Goal: Information Seeking & Learning: Learn about a topic

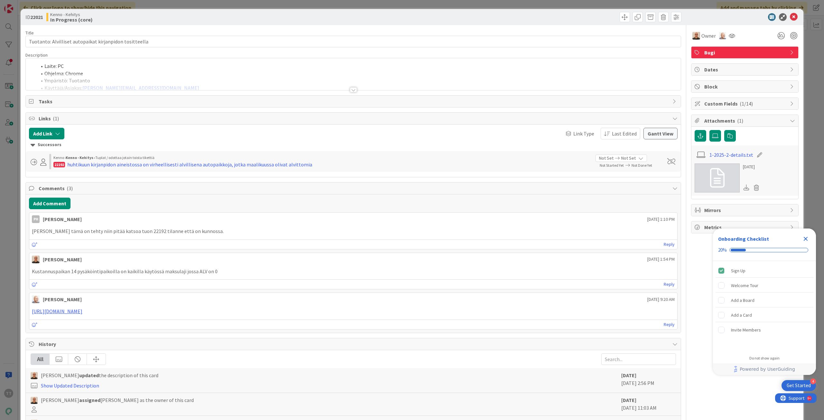
click at [350, 90] on div at bounding box center [353, 89] width 7 height 5
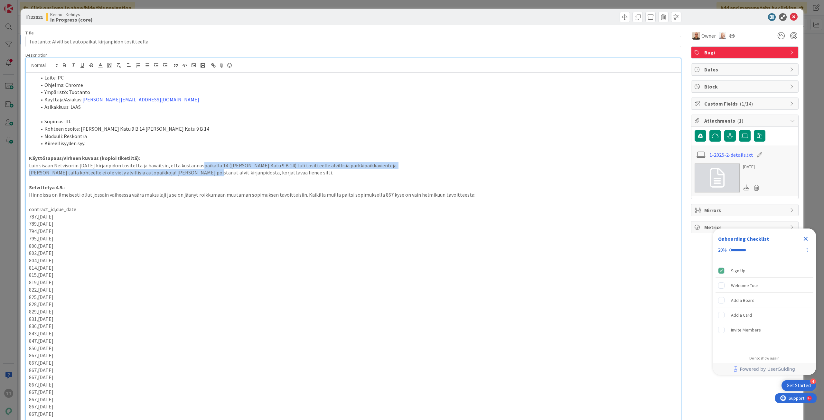
drag, startPoint x: 197, startPoint y: 162, endPoint x: 198, endPoint y: 173, distance: 11.0
click at [198, 173] on div "Laite: PC Ohjelma: Chrome Ympäristö: Tuotanto Käyttäjä/Asiakas: [EMAIL_ADDRESS]…" at bounding box center [353, 256] width 655 height 366
click at [198, 173] on p "[PERSON_NAME] tällä kohteelle ei ole viety alvillisia autopaikkoja! [PERSON_NAM…" at bounding box center [353, 172] width 648 height 7
drag, startPoint x: 200, startPoint y: 161, endPoint x: 202, endPoint y: 178, distance: 17.1
click at [202, 178] on div "Laite: PC Ohjelma: Chrome Ympäristö: Tuotanto Käyttäjä/Asiakas: [EMAIL_ADDRESS]…" at bounding box center [353, 256] width 655 height 366
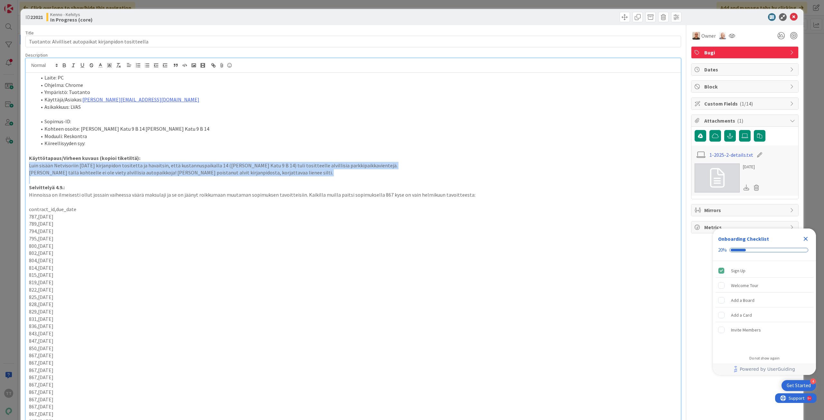
click at [202, 178] on p at bounding box center [353, 179] width 648 height 7
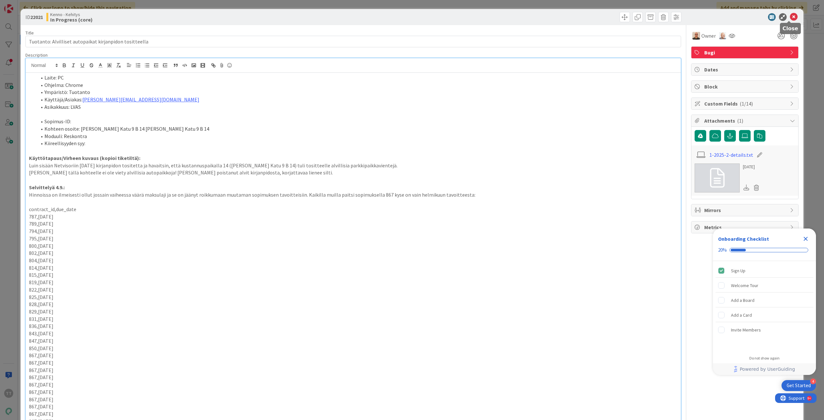
click at [790, 16] on icon at bounding box center [794, 17] width 8 height 8
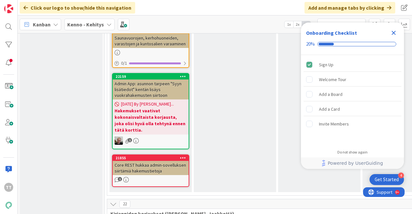
scroll to position [4504, 0]
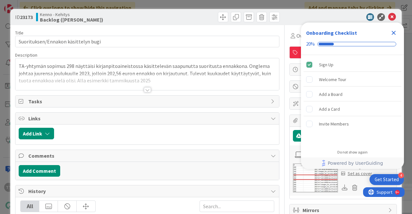
click at [144, 89] on div at bounding box center [147, 89] width 7 height 5
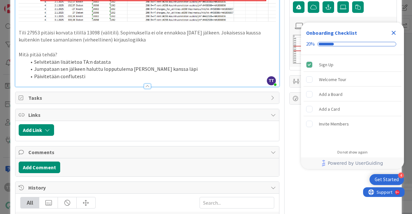
scroll to position [120, 0]
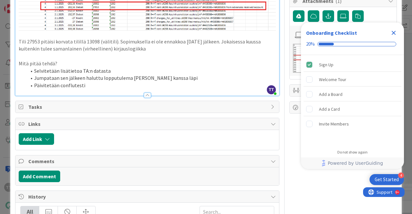
click at [88, 84] on li "Päivitetään conflutesti" at bounding box center [150, 85] width 249 height 7
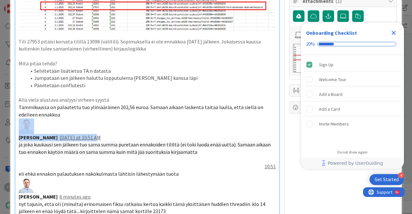
drag, startPoint x: 78, startPoint y: 137, endPoint x: 18, endPoint y: 128, distance: 61.1
click at [18, 128] on div "TA-yhtymän sopimus 298 näyttäisi kirjanpitoaineistossa käsittelevän saapunutta …" at bounding box center [146, 91] width 263 height 276
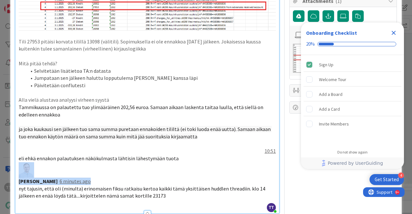
drag, startPoint x: 71, startPoint y: 178, endPoint x: 14, endPoint y: 163, distance: 58.7
click at [14, 163] on div "ID 23173 Kenno - Kehitys Backlog (kipi) Title 35 / 128 Suorituksen/Ennakon käsi…" at bounding box center [205, 182] width 391 height 586
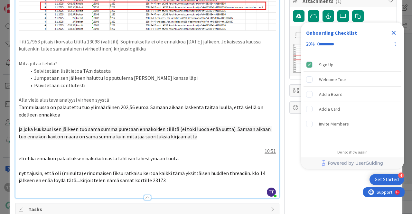
scroll to position [152, 0]
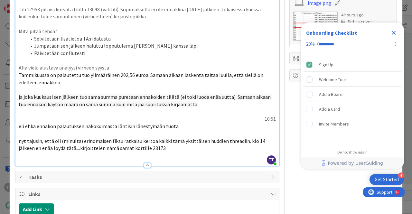
click at [45, 80] on span "Tammikuussa on palautettu tuo ylimääräinen 202,56 euroa. Samaan aikaan laskenta…" at bounding box center [141, 79] width 245 height 14
click at [69, 118] on p "10:51" at bounding box center [147, 118] width 257 height 7
click at [394, 33] on icon "Close Checklist" at bounding box center [394, 33] width 4 height 4
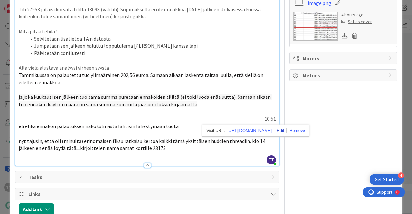
scroll to position [0, 0]
drag, startPoint x: 251, startPoint y: 115, endPoint x: 277, endPoint y: 115, distance: 26.4
click at [277, 115] on div "Title 35 / 128 Suorituksen/Ennakon käsittelyn bugi Description TT [PERSON_NAME]…" at bounding box center [206, 148] width 382 height 550
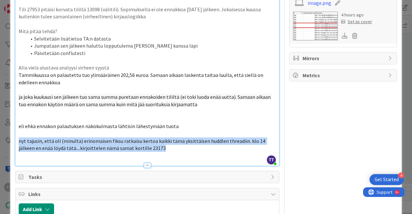
drag, startPoint x: 176, startPoint y: 149, endPoint x: 13, endPoint y: 140, distance: 163.7
click at [13, 140] on div "ID 23173 Kenno - Kehitys Backlog (kipi) Title 35 / 128 Suorituksen/Ennakon käsi…" at bounding box center [205, 142] width 391 height 571
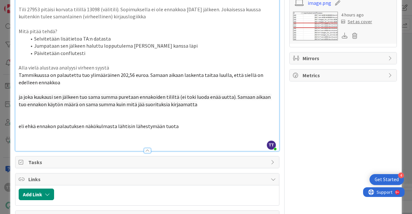
click at [21, 113] on p at bounding box center [147, 111] width 257 height 7
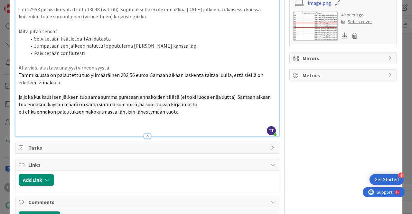
click at [66, 83] on p "Tammikuussa on palautettu tuo ylimääräinen 202,56 euroa. Samaan aikaan laskenta…" at bounding box center [147, 78] width 257 height 14
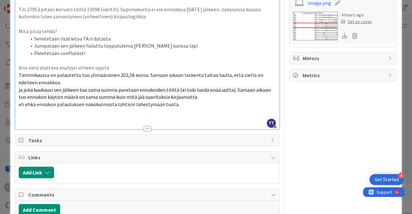
click at [127, 110] on p at bounding box center [147, 111] width 257 height 7
click at [32, 75] on span "Tammikuussa on palautettu tuo ylimääräinen 202,56 euroa. Samaan aikaan laskenta…" at bounding box center [141, 79] width 245 height 14
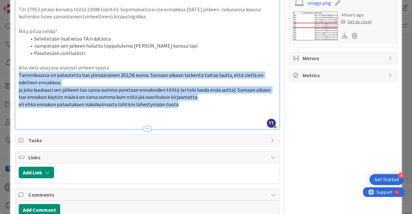
drag, startPoint x: 175, startPoint y: 103, endPoint x: 14, endPoint y: 75, distance: 163.7
click at [14, 75] on div "ID 23173 Kenno - Kehitys Backlog (kipi) Title 35 / 128 Suorituksen/Ennakon käsi…" at bounding box center [205, 124] width 391 height 534
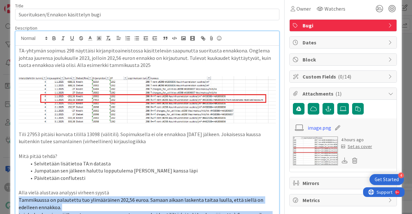
scroll to position [23, 0]
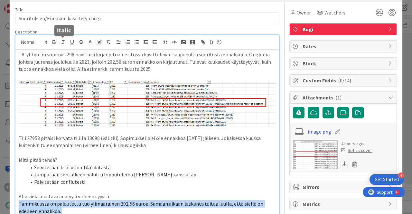
click at [64, 43] on icon "button" at bounding box center [63, 42] width 6 height 6
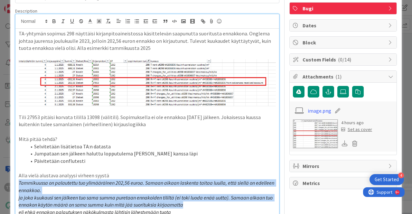
click at [76, 172] on p "Alla vielä alustava analyysi virheen syystä" at bounding box center [147, 175] width 257 height 7
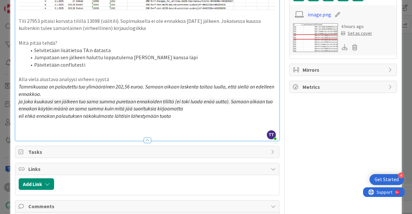
scroll to position [173, 0]
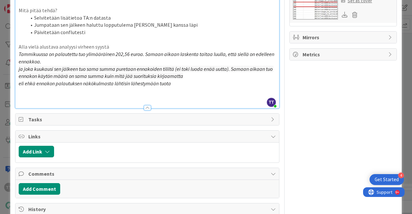
click at [312, 113] on div "Owner Watchers Bugi Dates Block Custom Fields ( 0/14 ) Attachments ( 1 ) image.…" at bounding box center [342, 108] width 107 height 513
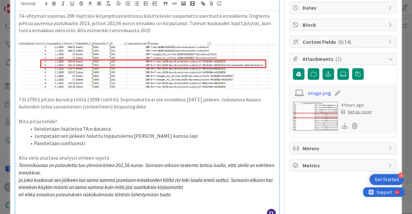
scroll to position [0, 0]
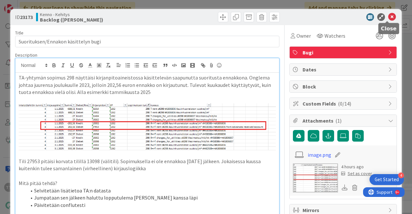
click at [388, 16] on icon at bounding box center [392, 17] width 8 height 8
